Goal: Information Seeking & Learning: Learn about a topic

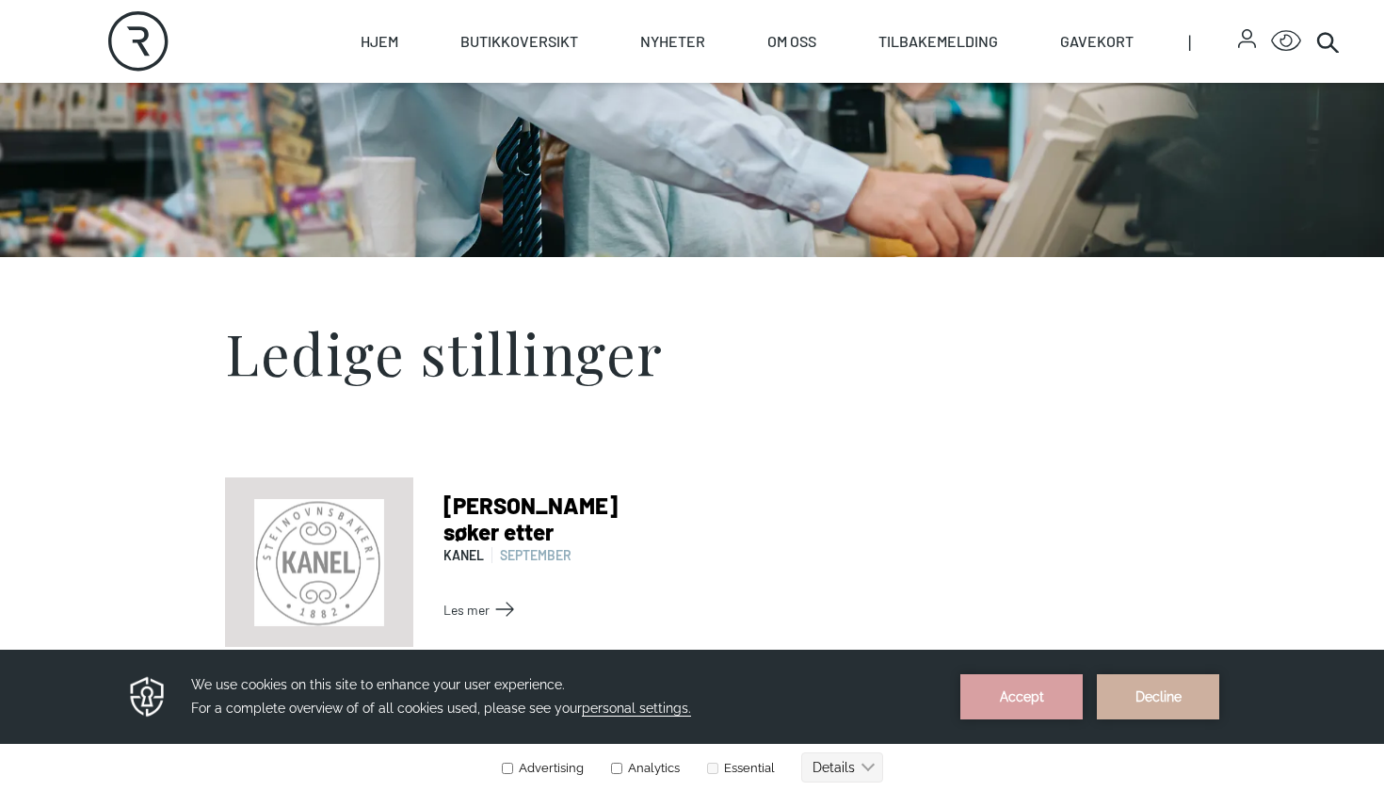
scroll to position [324, 0]
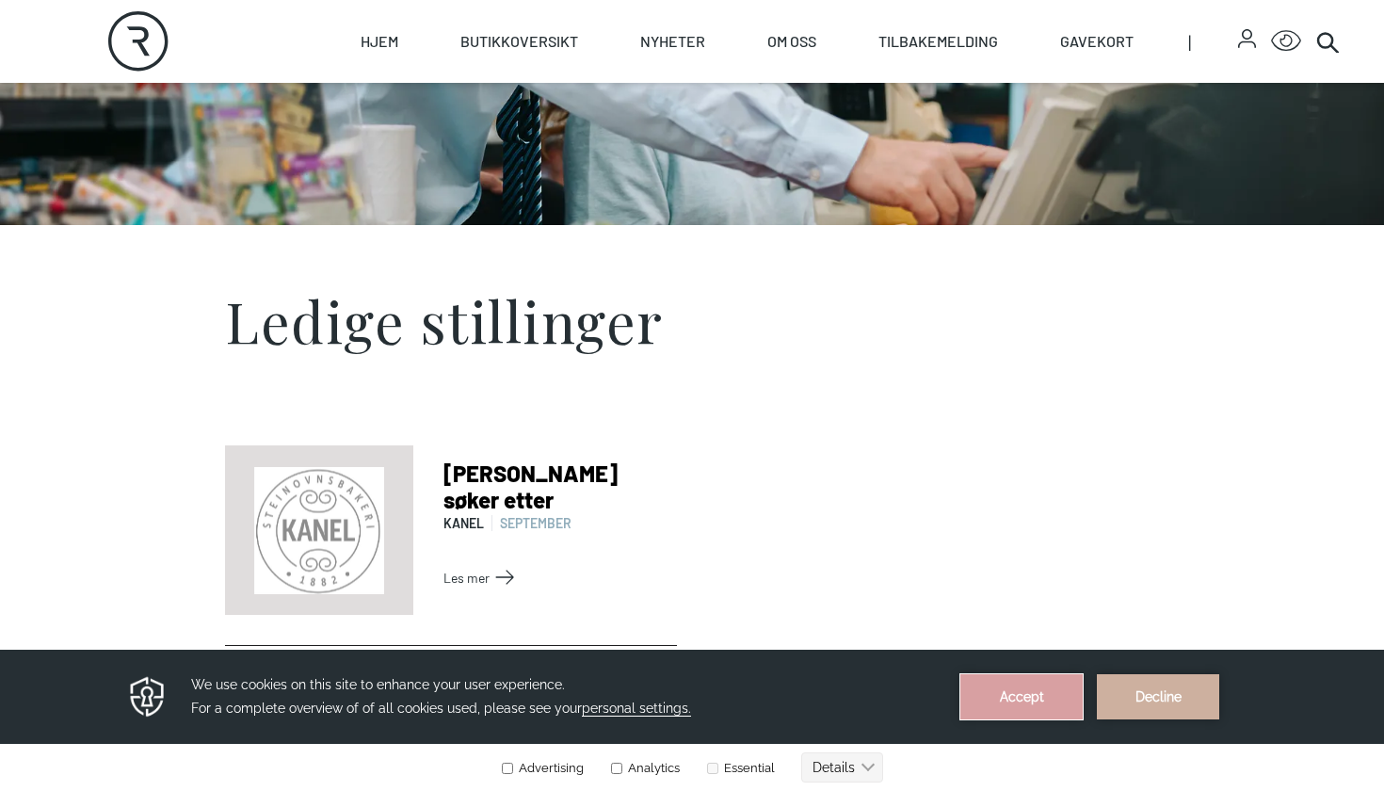
click at [1046, 685] on button "Accept" at bounding box center [1021, 696] width 122 height 45
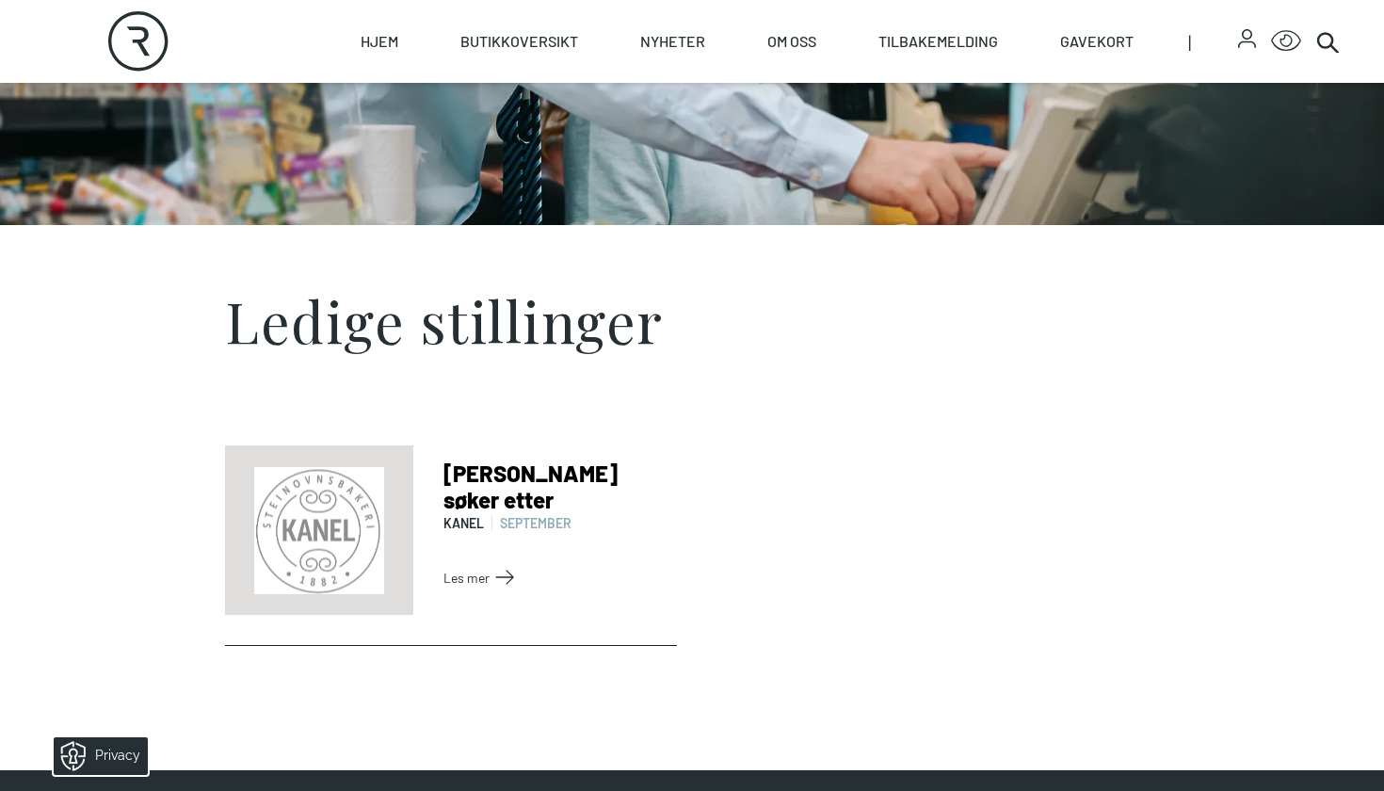
scroll to position [376, 0]
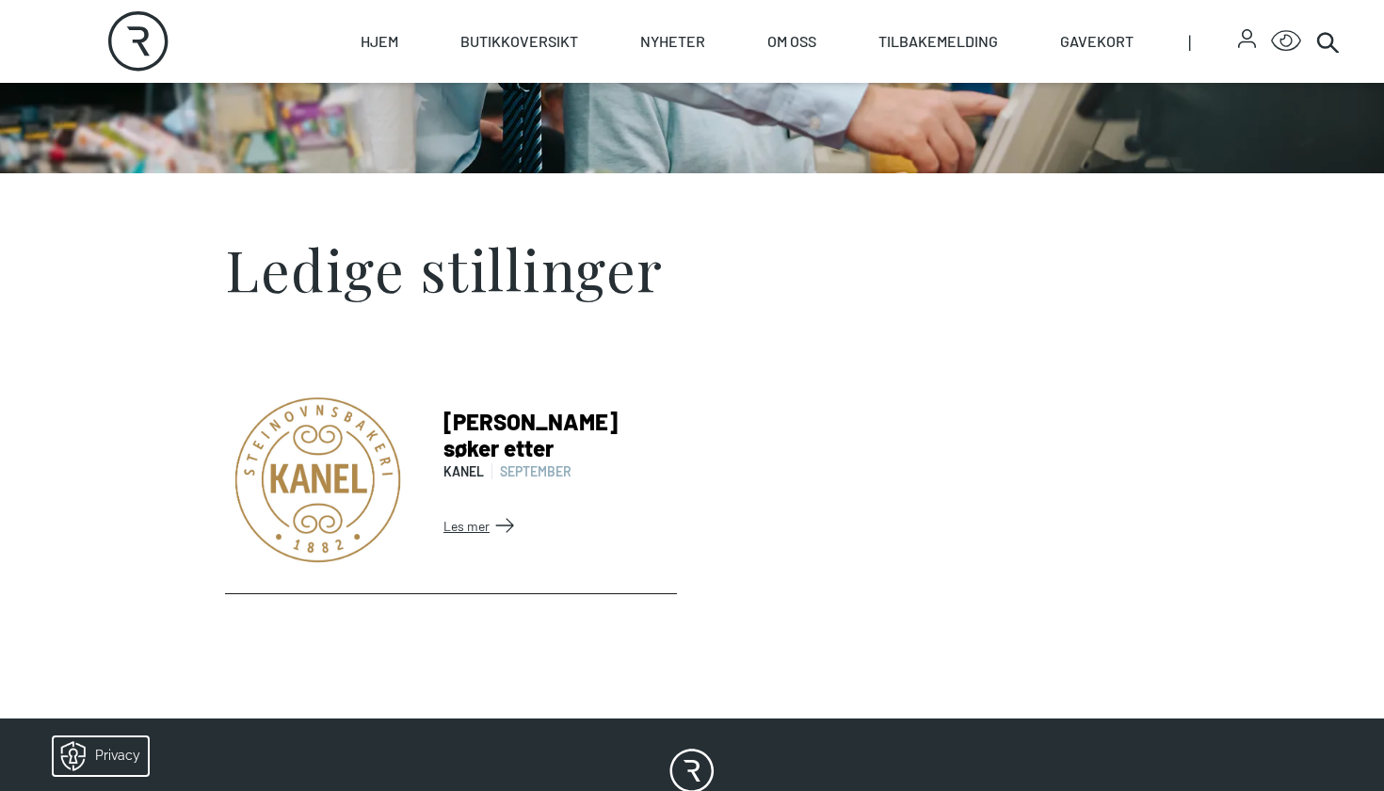
click at [513, 516] on link "Les mer" at bounding box center [556, 525] width 226 height 30
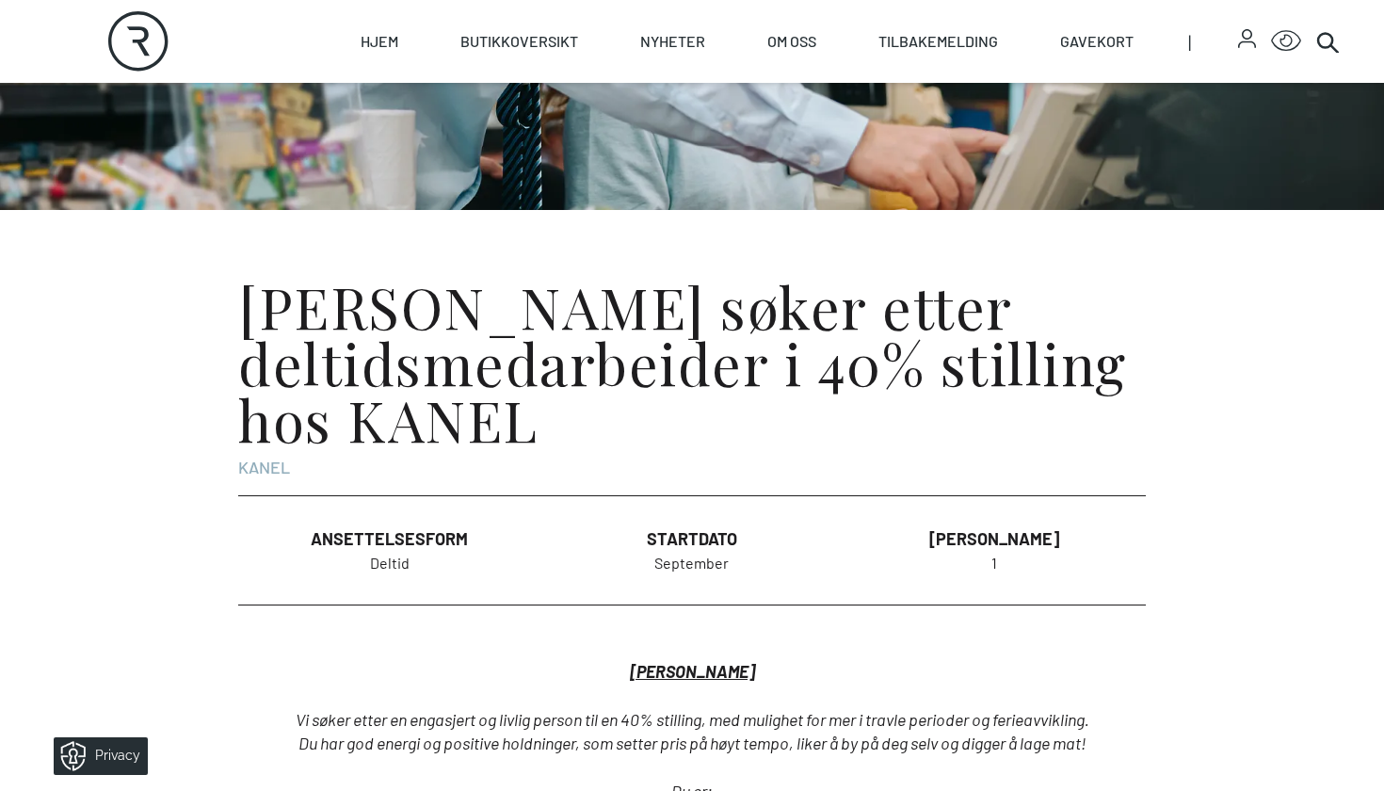
scroll to position [339, 0]
click at [495, 325] on h1 "[PERSON_NAME] søker etter deltidsmedarbeider i 40% stilling hos [PERSON_NAME]" at bounding box center [691, 362] width 907 height 169
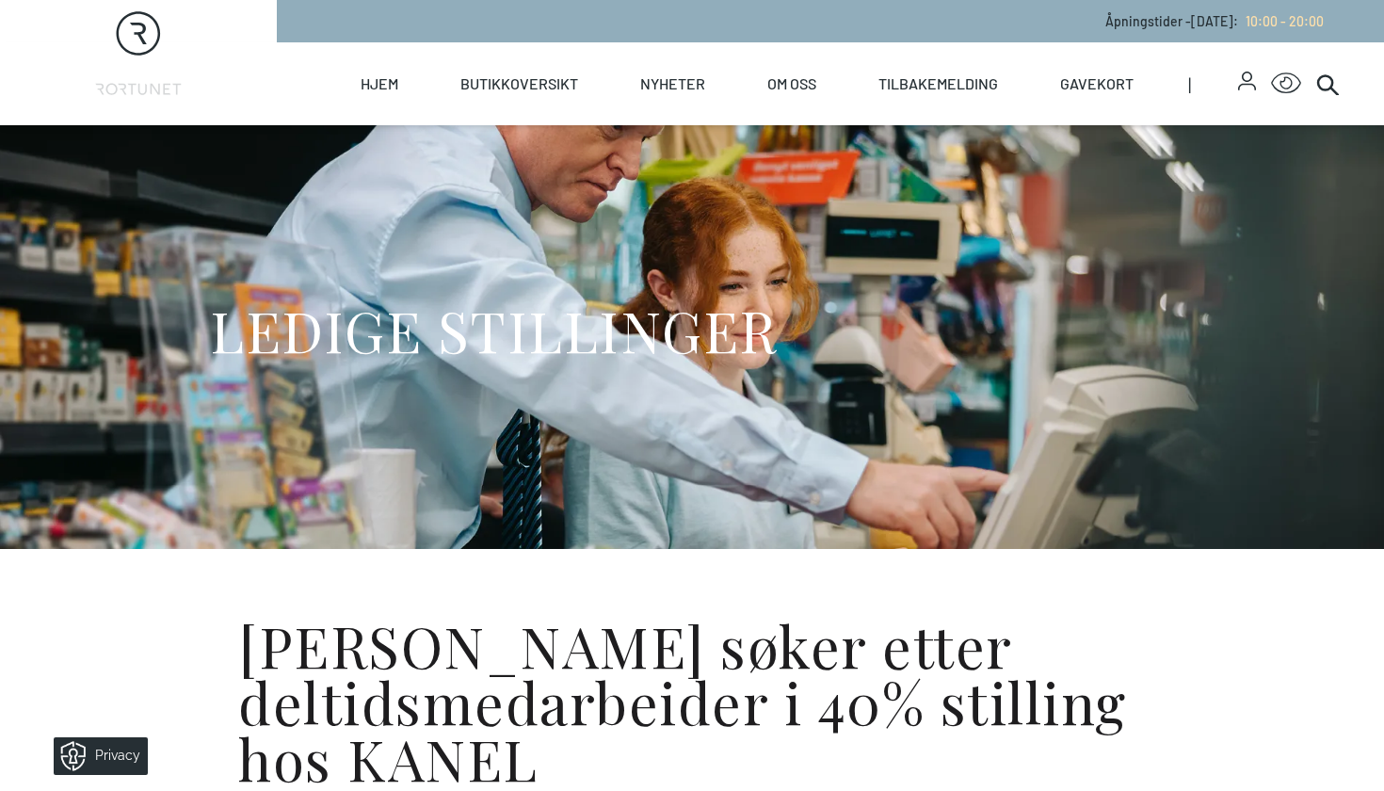
scroll to position [0, 0]
click at [372, 284] on div "LEDIGE STILLINGER" at bounding box center [692, 337] width 964 height 424
click at [451, 268] on div "LEDIGE STILLINGER" at bounding box center [692, 337] width 964 height 424
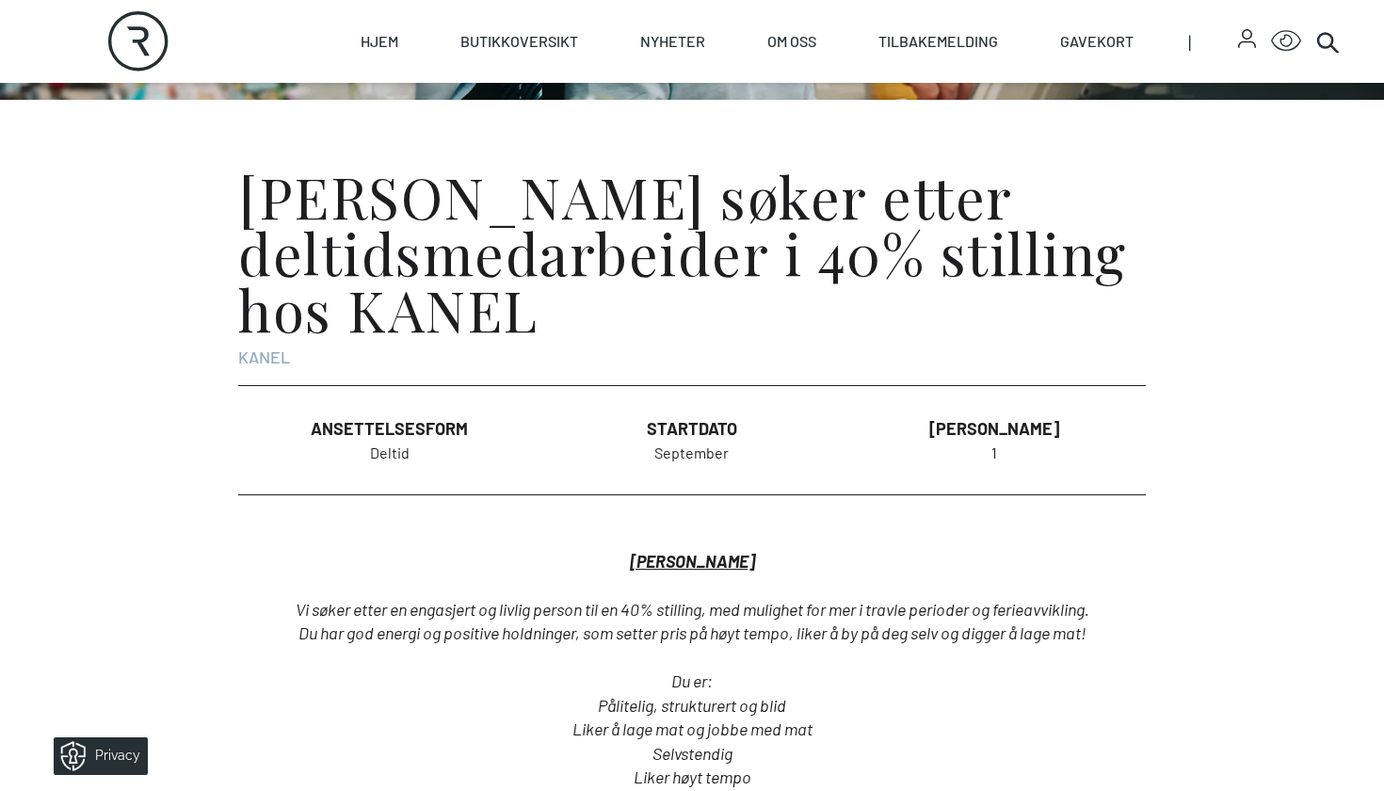
scroll to position [196, 0]
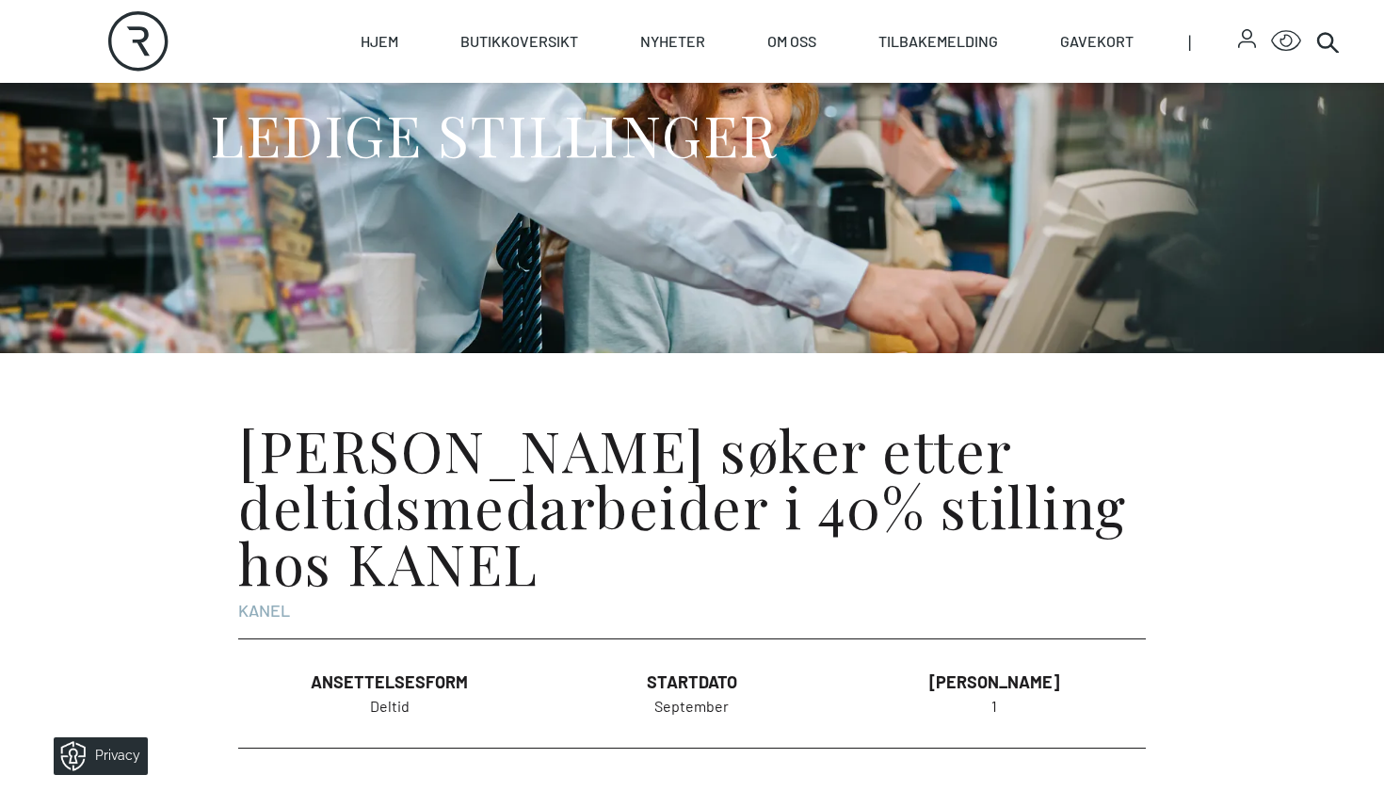
click at [604, 159] on h1 "LEDIGE STILLINGER" at bounding box center [494, 134] width 568 height 71
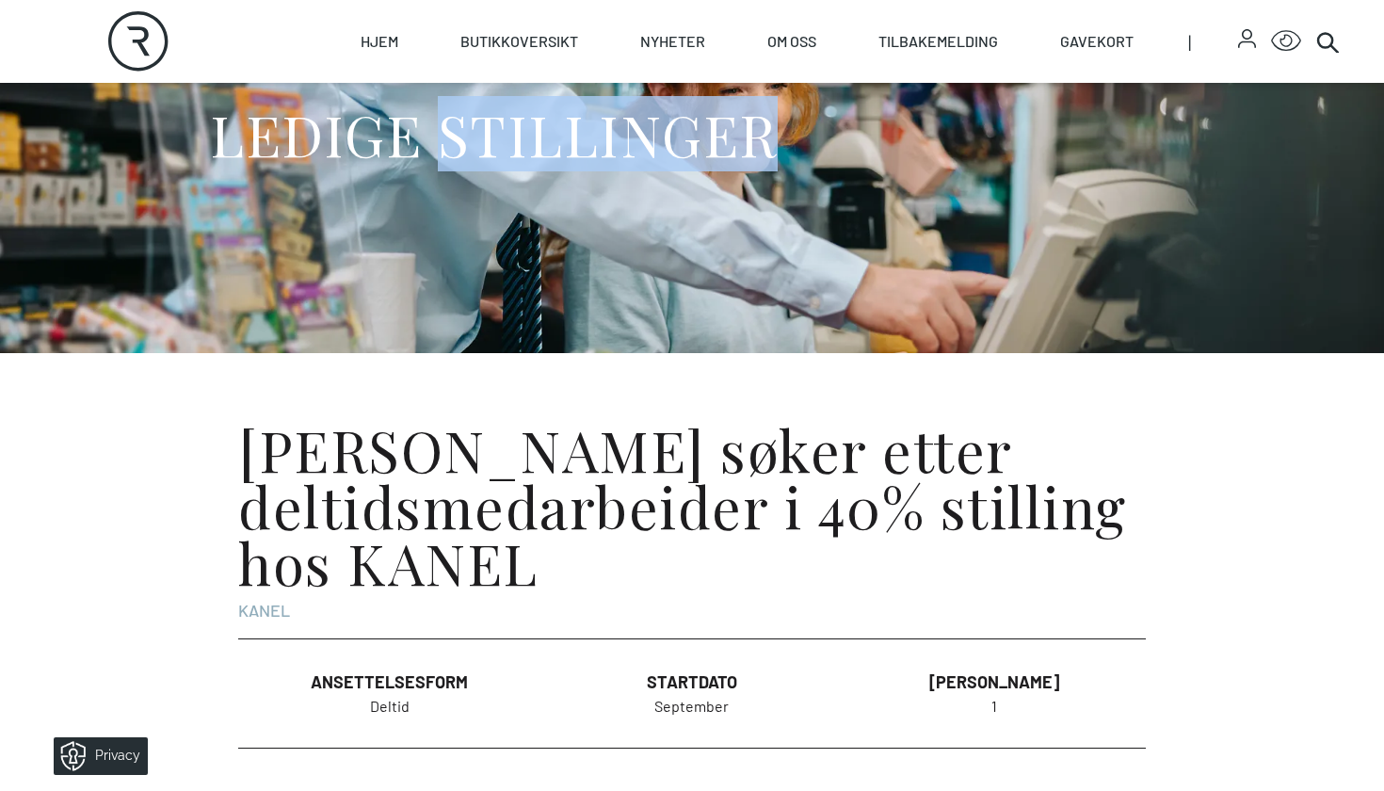
click at [604, 159] on h1 "LEDIGE STILLINGER" at bounding box center [494, 134] width 568 height 71
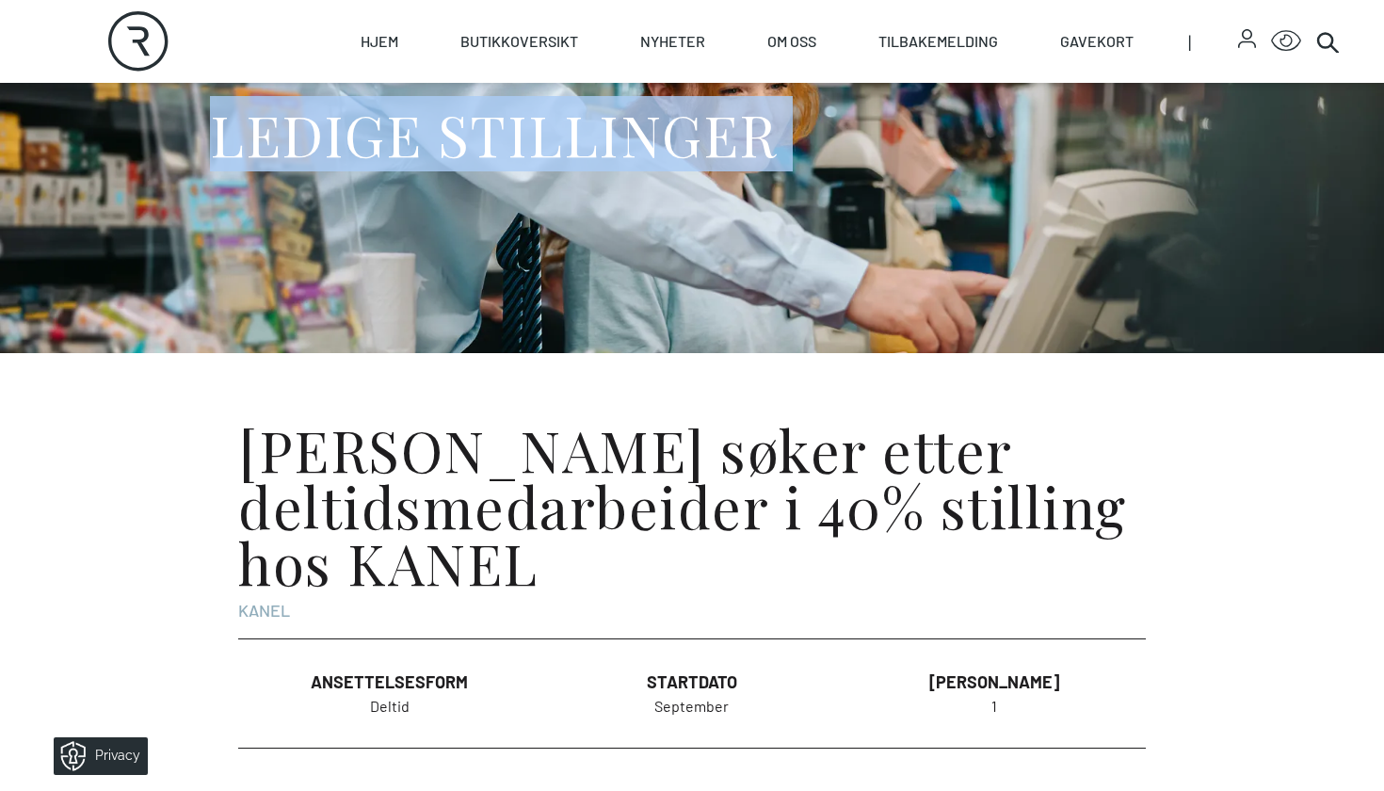
click at [604, 159] on h1 "LEDIGE STILLINGER" at bounding box center [494, 134] width 568 height 71
click at [614, 266] on div "LEDIGE STILLINGER" at bounding box center [692, 141] width 964 height 424
click at [449, 89] on div "LEDIGE STILLINGER" at bounding box center [692, 141] width 964 height 424
click at [575, 249] on div "LEDIGE STILLINGER" at bounding box center [692, 141] width 964 height 424
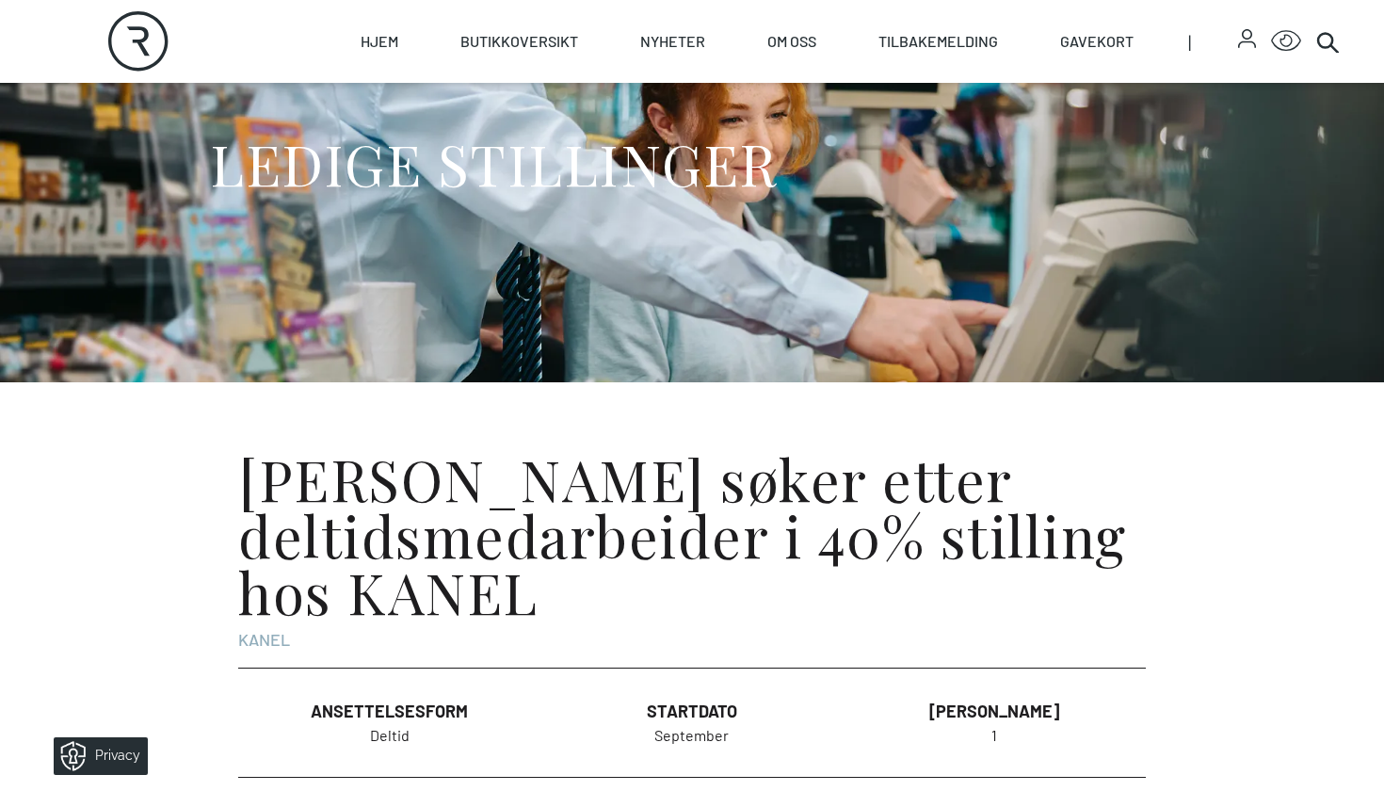
scroll to position [132, 0]
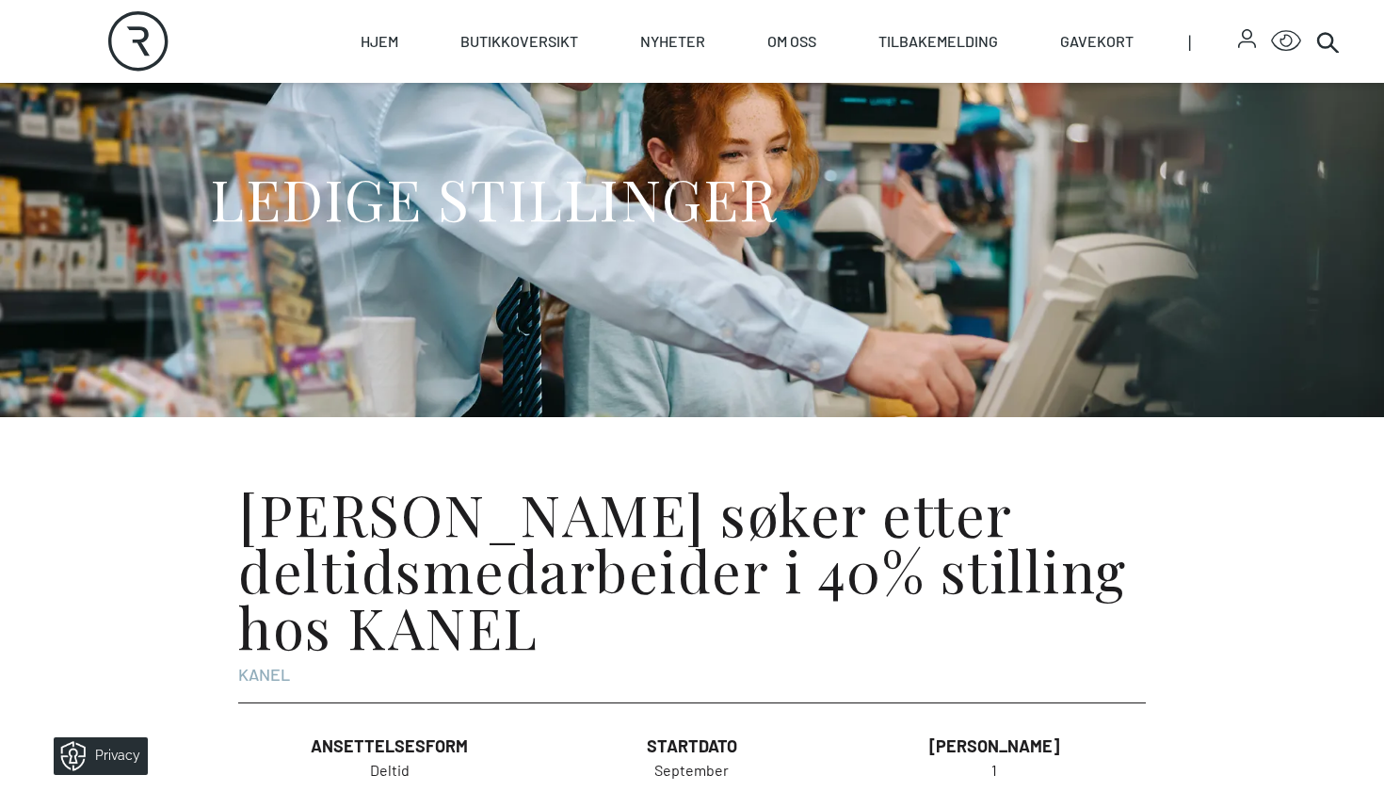
click at [412, 269] on div "LEDIGE STILLINGER" at bounding box center [692, 205] width 964 height 424
click at [462, 216] on h1 "LEDIGE STILLINGER" at bounding box center [494, 198] width 568 height 71
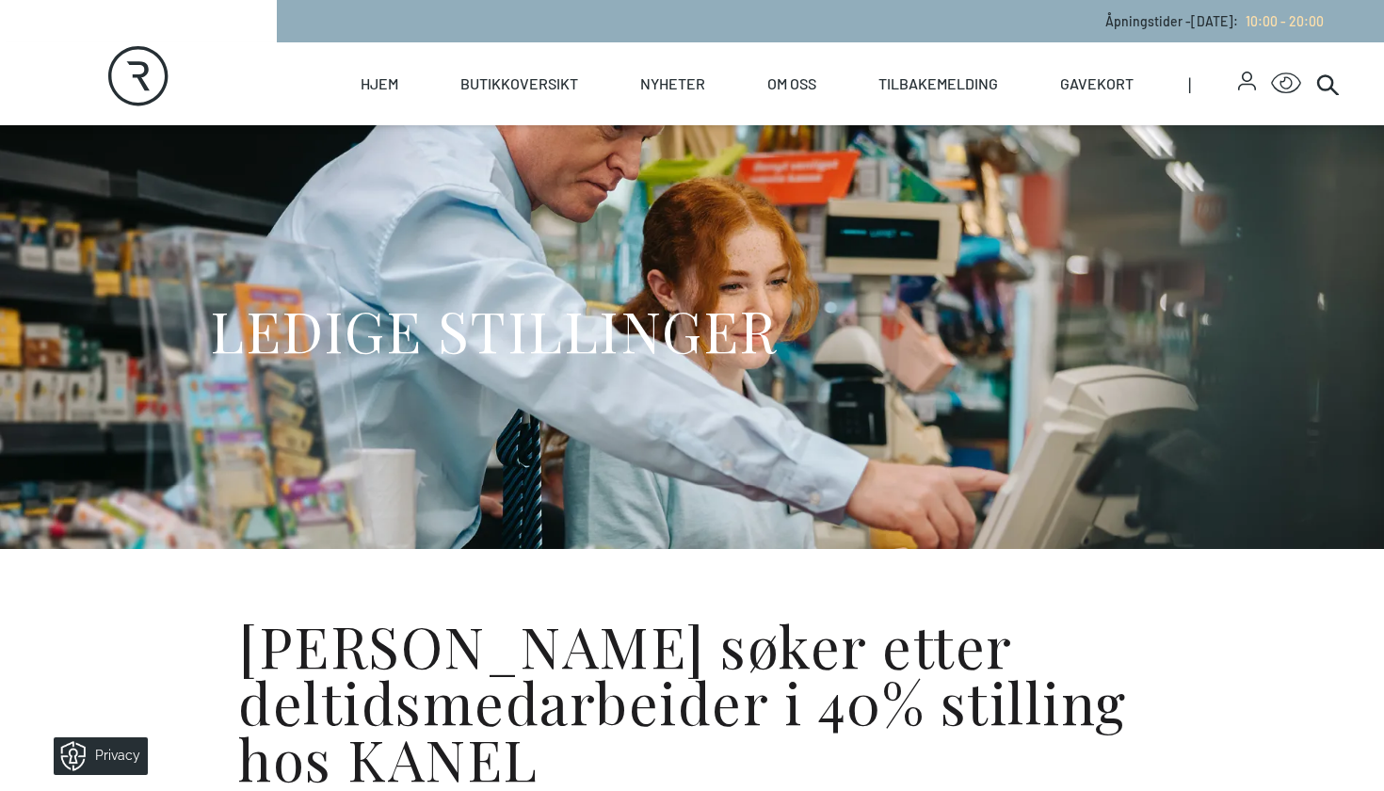
scroll to position [0, 0]
